Goal: Task Accomplishment & Management: Manage account settings

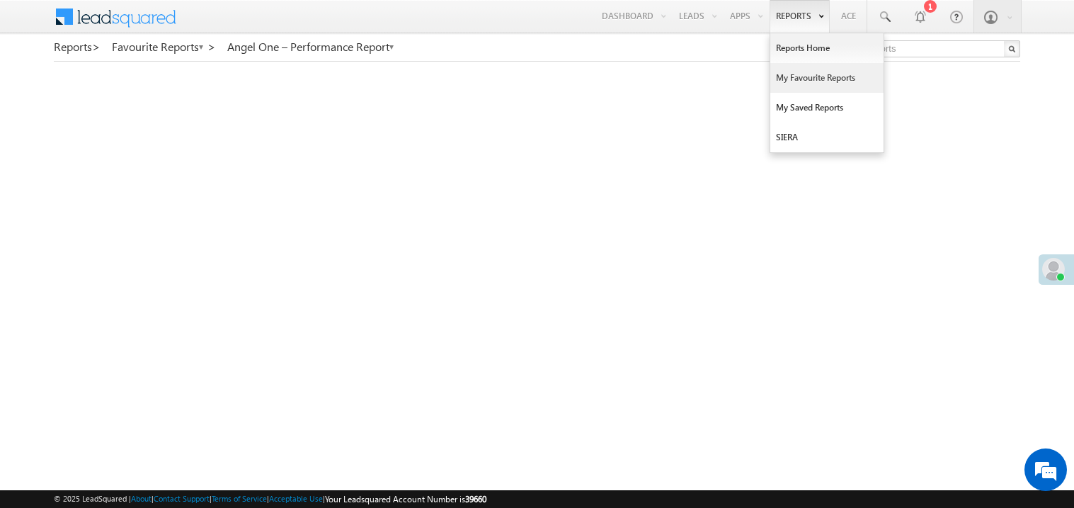
click at [799, 84] on link "My Favourite Reports" at bounding box center [826, 78] width 113 height 30
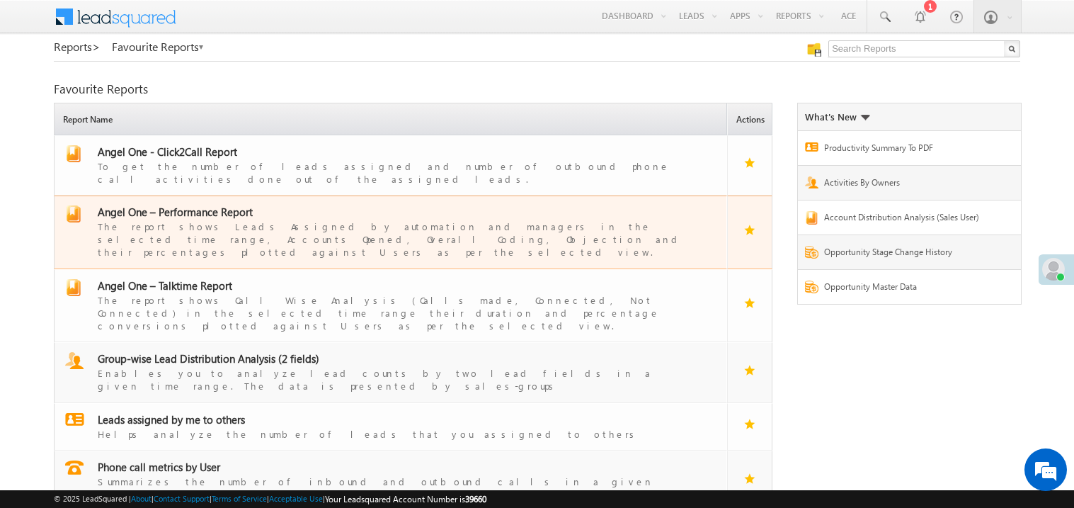
click at [201, 205] on span "Angel One – Performance Report" at bounding box center [175, 212] width 155 height 14
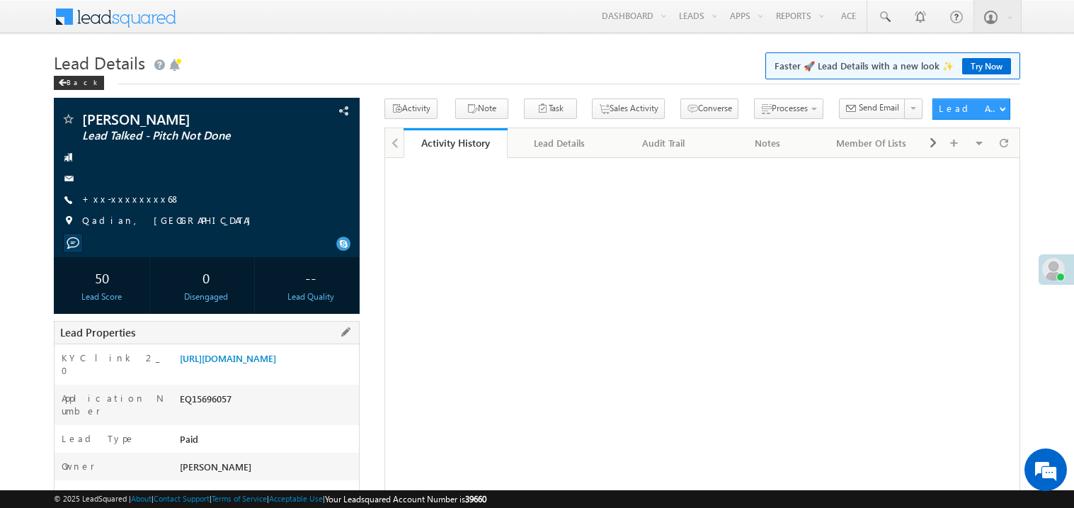
click at [273, 371] on div "[URL][DOMAIN_NAME]" at bounding box center [267, 361] width 183 height 20
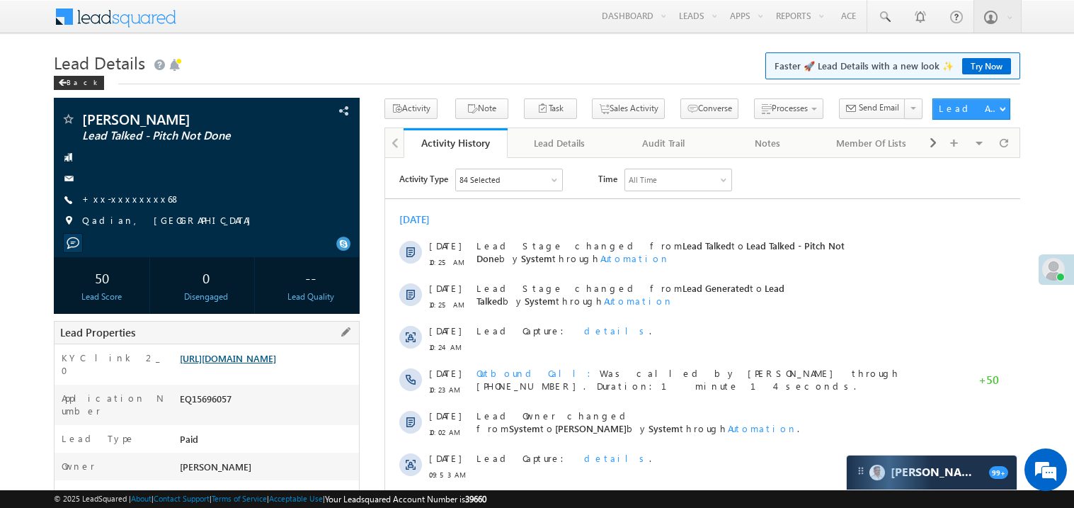
click at [271, 363] on link "[URL][DOMAIN_NAME]" at bounding box center [228, 358] width 96 height 12
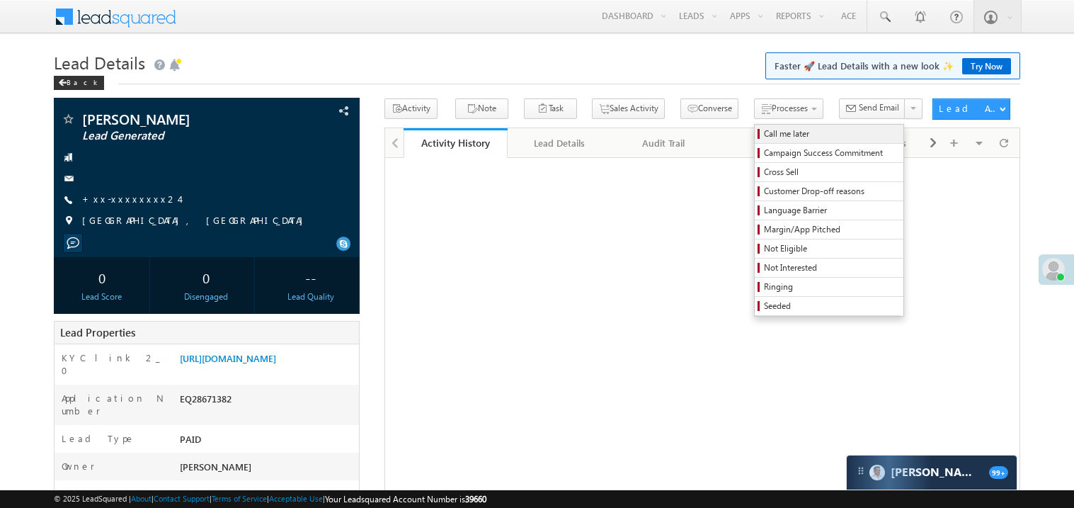
click at [764, 132] on span "Call me later" at bounding box center [831, 133] width 135 height 13
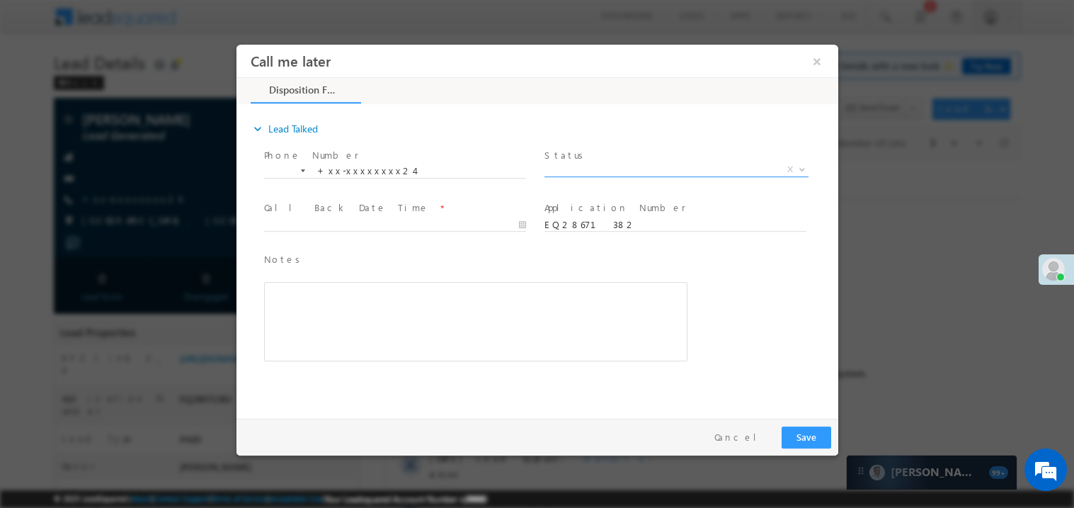
click at [588, 167] on span "X" at bounding box center [676, 169] width 264 height 14
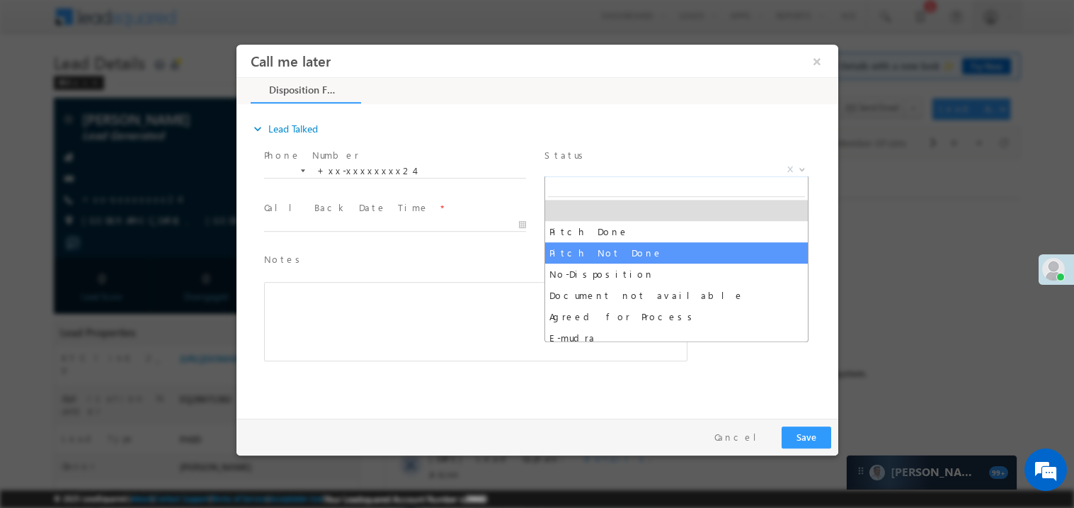
select select "Pitch Not Done"
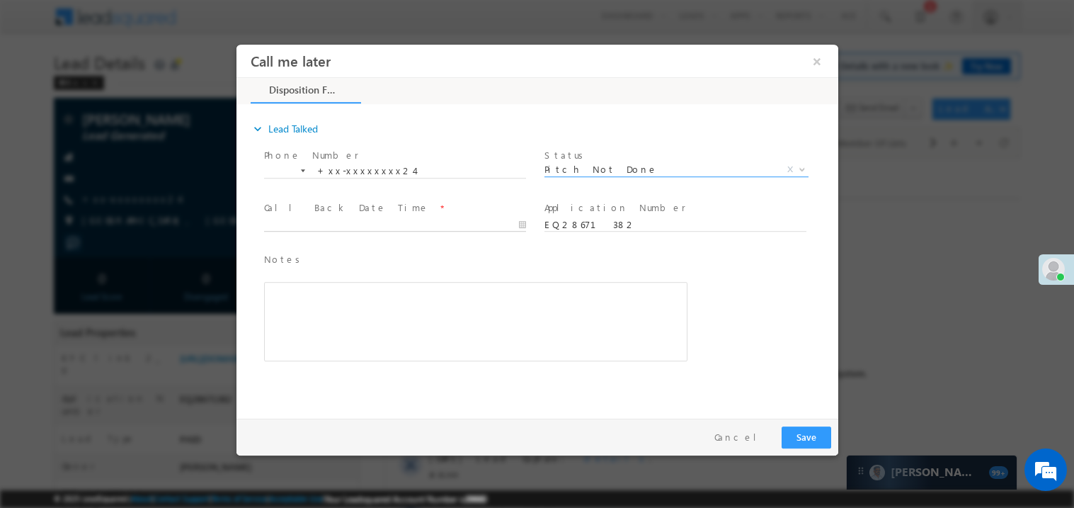
click at [339, 225] on body "Call me later ×" at bounding box center [537, 227] width 602 height 367
type input "[DATE] 11:00 AM"
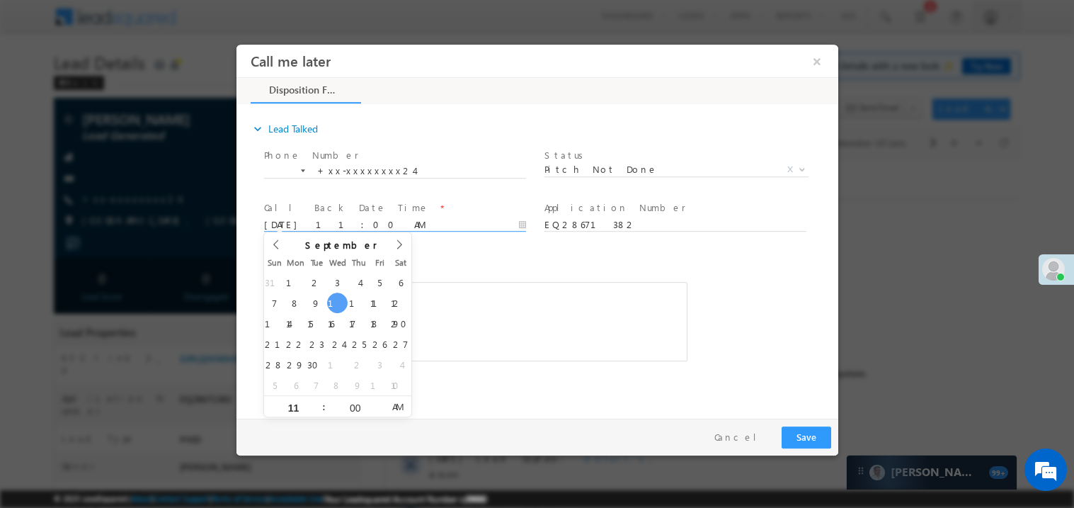
click at [476, 316] on div "Rich Text Editor, 40788eee-0fb2-11ec-a811-0adc8a9d82c2__tab1__section1__Notes__…" at bounding box center [474, 320] width 423 height 79
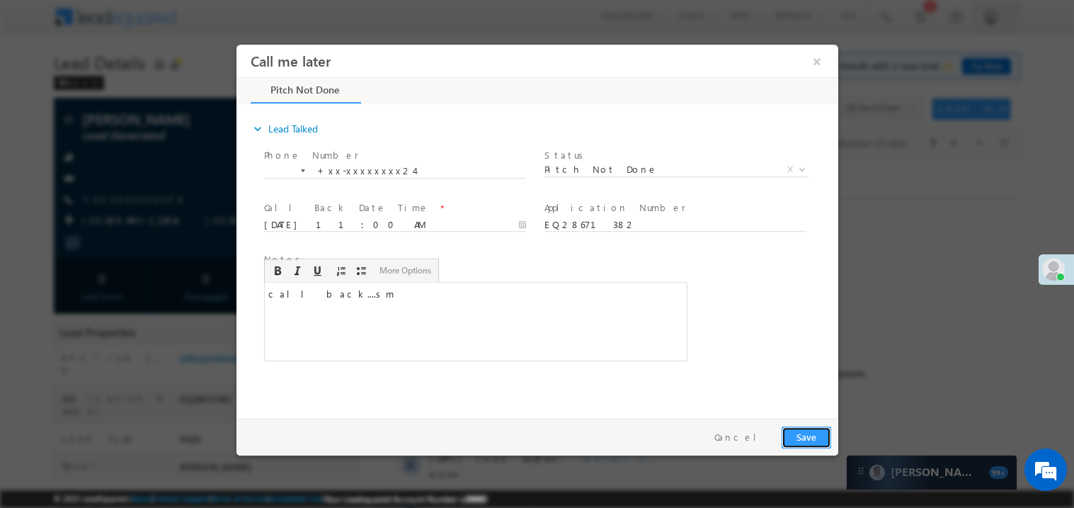
click at [811, 428] on button "Save" at bounding box center [806, 437] width 50 height 22
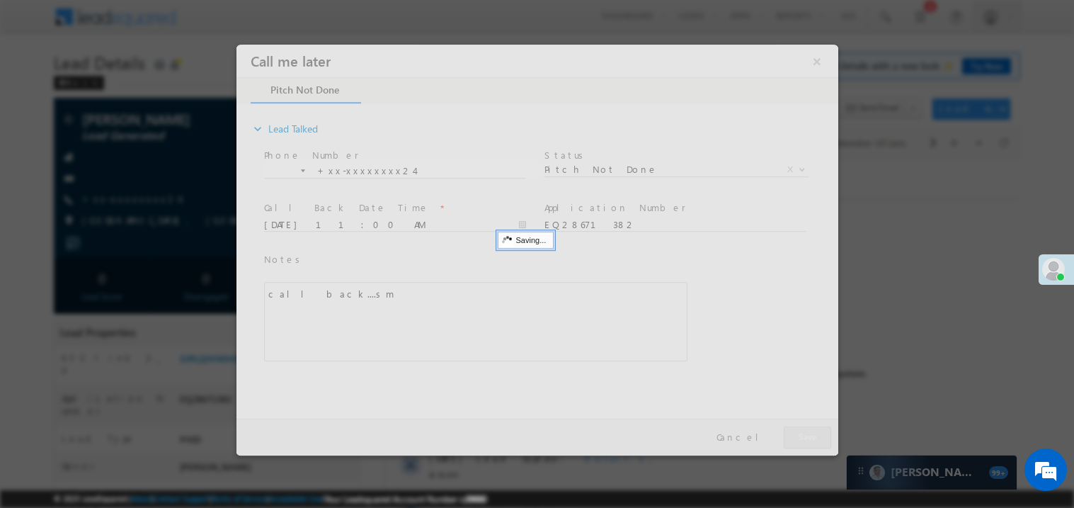
click at [811, 428] on div at bounding box center [537, 249] width 602 height 411
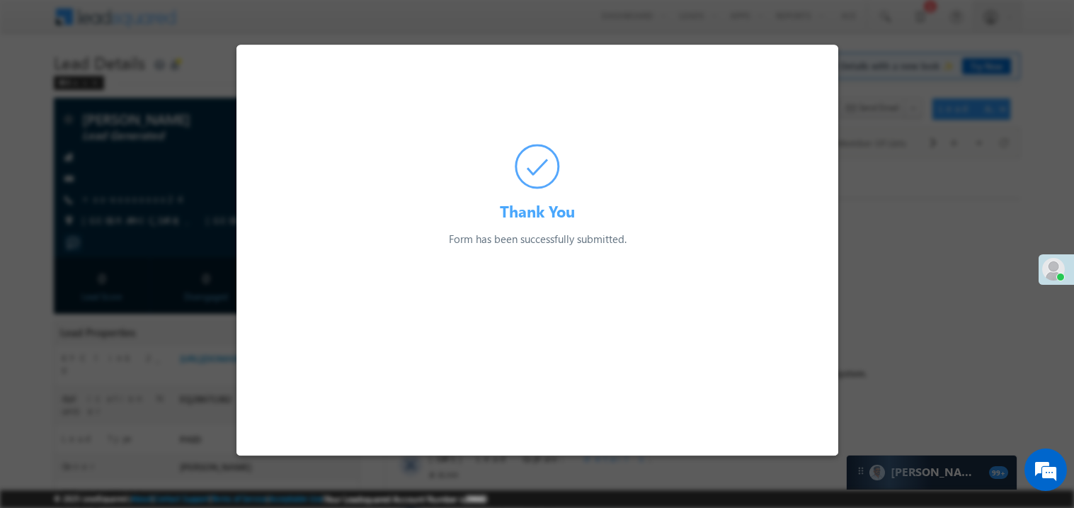
click at [881, 336] on div at bounding box center [537, 254] width 1074 height 508
click at [863, 304] on div at bounding box center [537, 254] width 1074 height 508
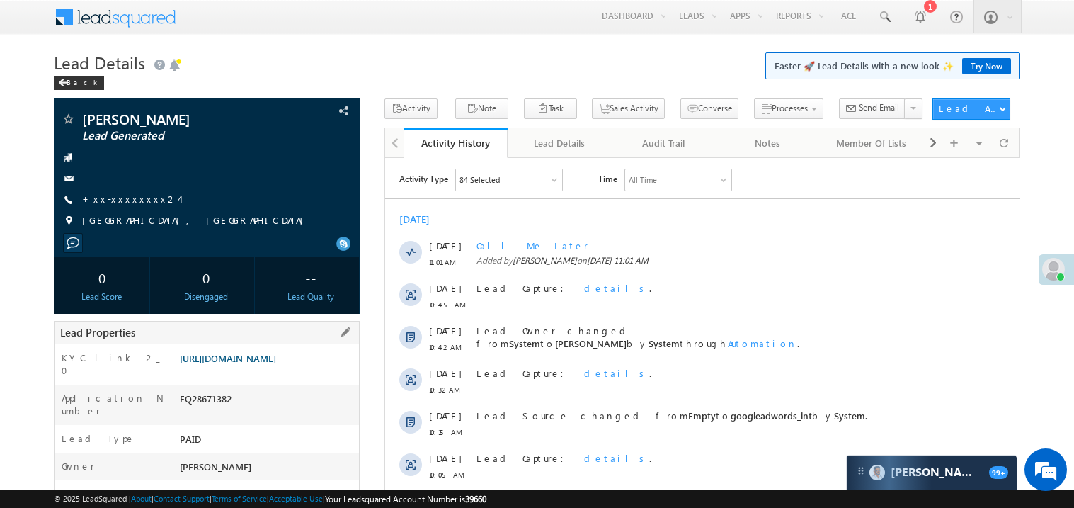
click at [266, 357] on link "[URL][DOMAIN_NAME]" at bounding box center [228, 358] width 96 height 12
click at [130, 199] on link "+xx-xxxxxxxx24" at bounding box center [130, 199] width 97 height 12
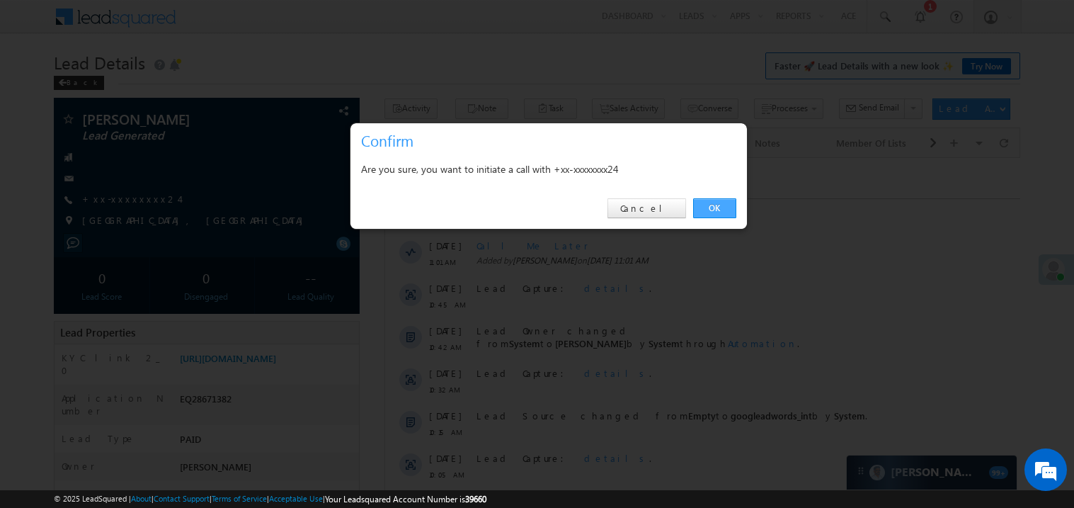
click at [712, 204] on link "OK" at bounding box center [714, 208] width 43 height 20
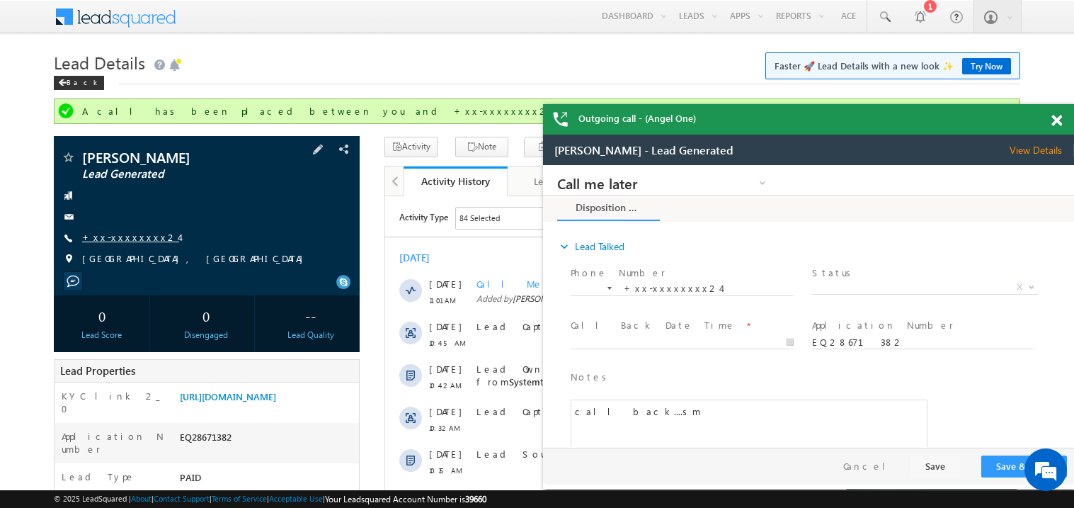
click at [135, 241] on link "+xx-xxxxxxxx24" at bounding box center [130, 237] width 97 height 12
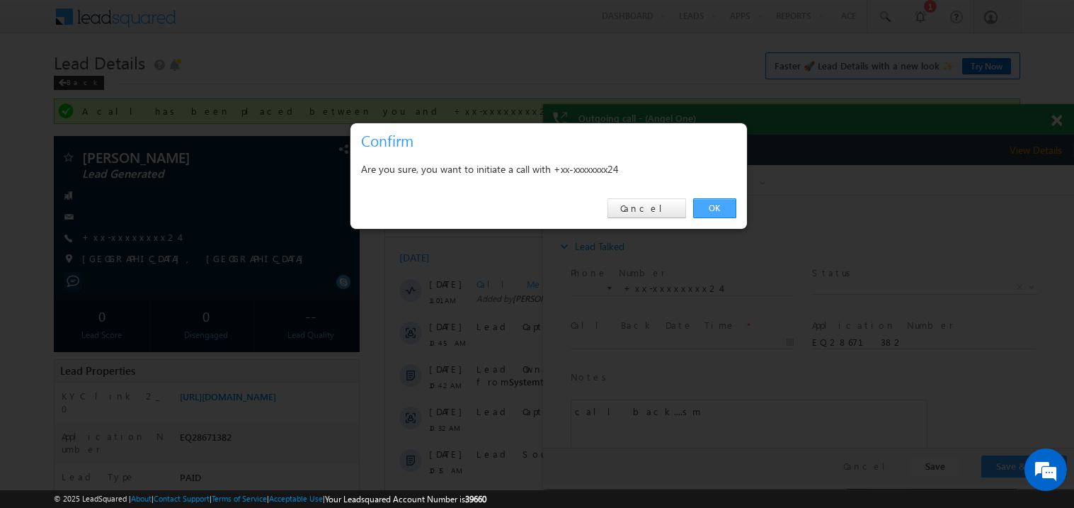
click at [704, 205] on link "OK" at bounding box center [714, 208] width 43 height 20
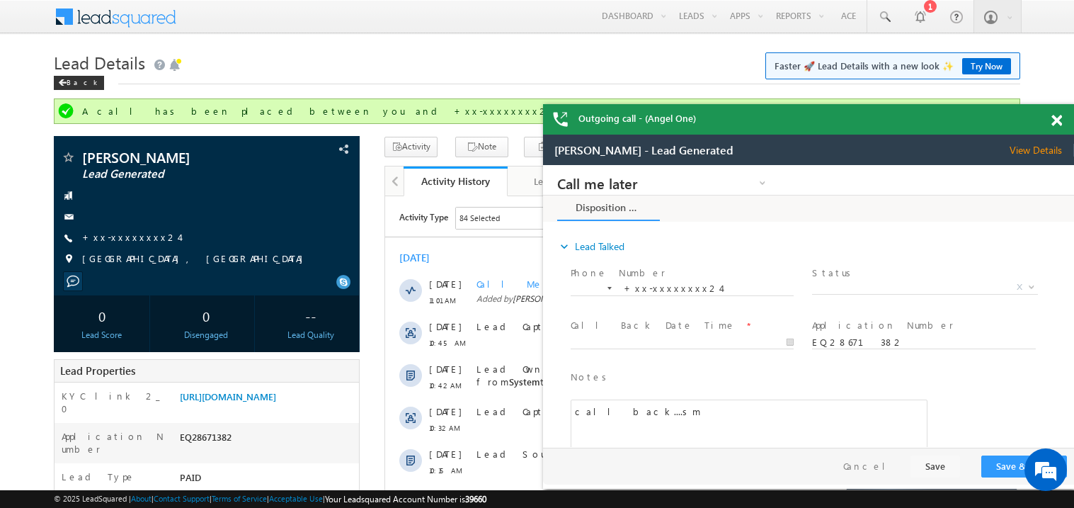
click at [1056, 115] on span at bounding box center [1056, 121] width 11 height 12
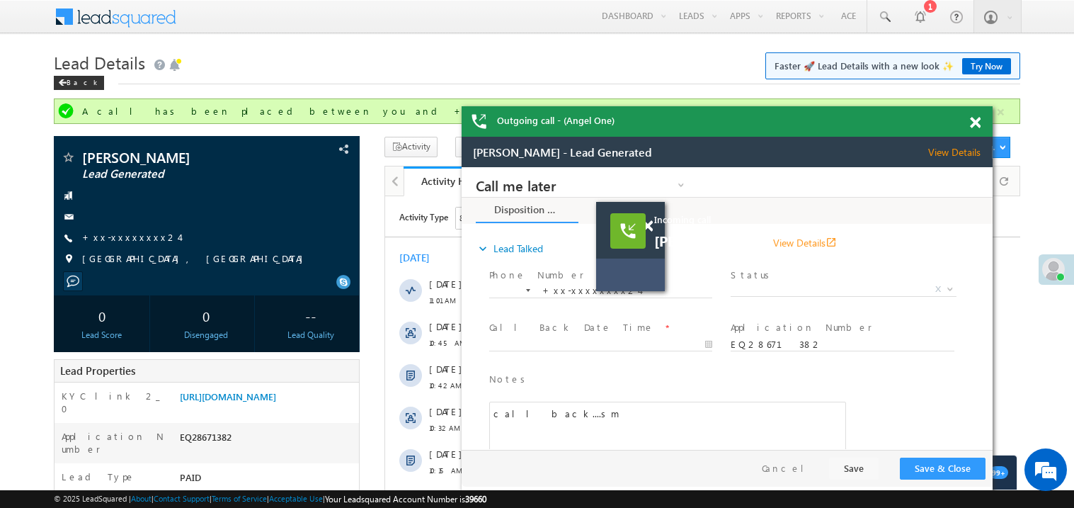
drag, startPoint x: 1039, startPoint y: 142, endPoint x: 917, endPoint y: 120, distance: 123.9
click at [917, 120] on div "Outgoing call - (Angel One)" at bounding box center [727, 121] width 531 height 30
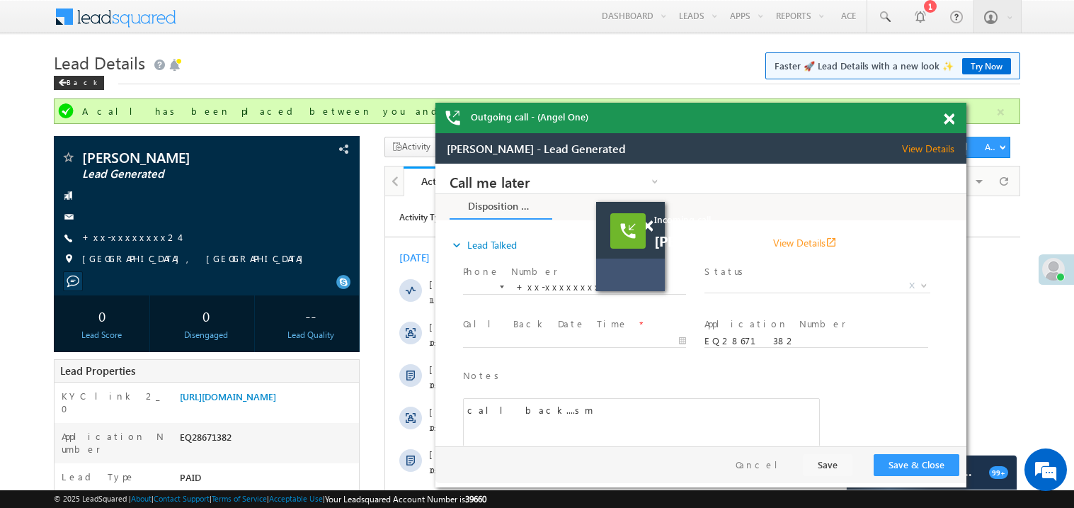
click at [949, 119] on span at bounding box center [949, 119] width 11 height 12
